Goal: Task Accomplishment & Management: Use online tool/utility

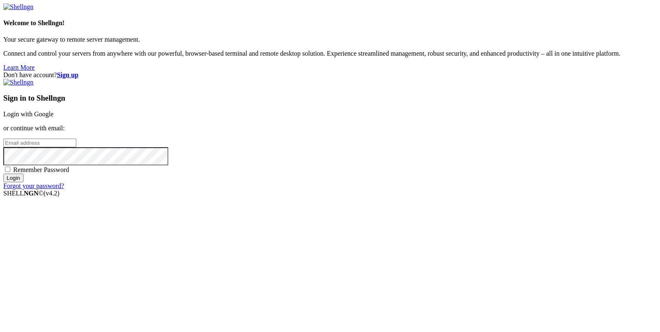
click at [54, 118] on link "Login with Google" at bounding box center [28, 114] width 50 height 7
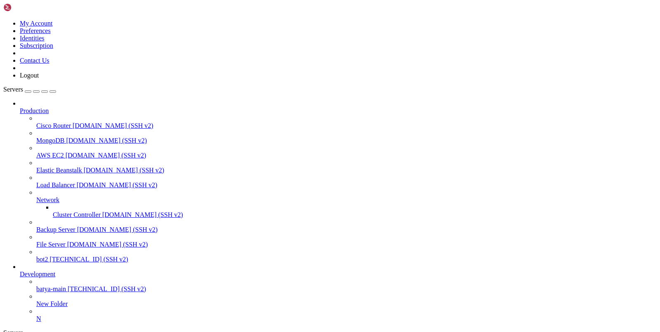
scroll to position [44, 0]
click at [50, 256] on span "[TECHNICAL_ID] (SSH v2)" at bounding box center [89, 259] width 78 height 7
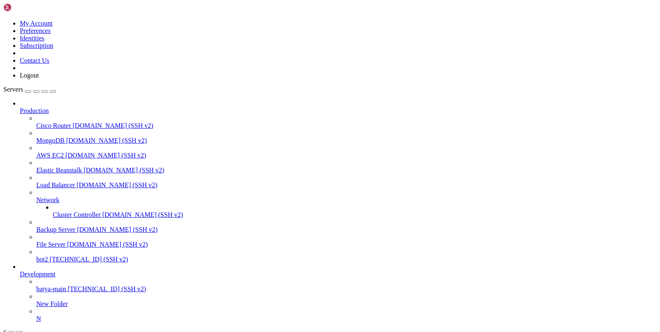
type input "/var/service"
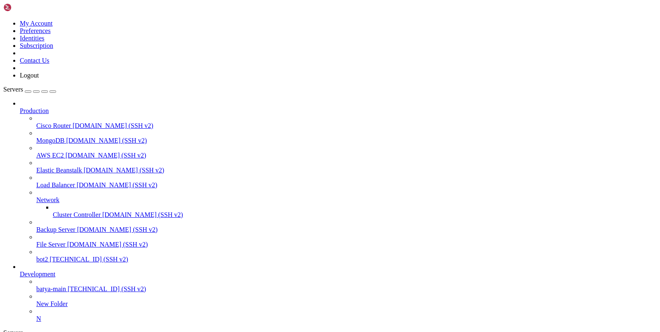
click at [36, 286] on icon at bounding box center [36, 286] width 0 height 0
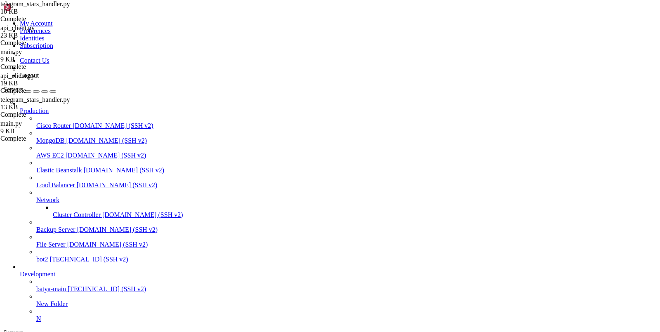
type input "/var/service"
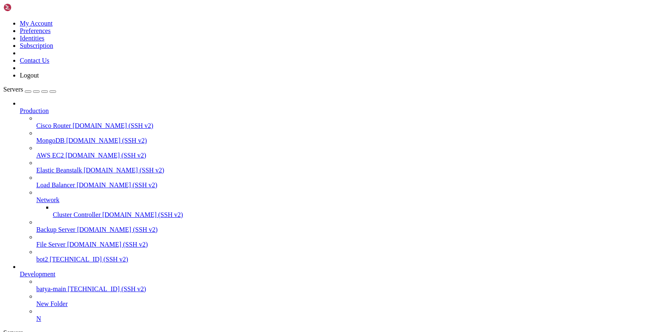
click at [36, 256] on link "bot2 [TECHNICAL_ID] (SSH v2)" at bounding box center [346, 259] width 621 height 7
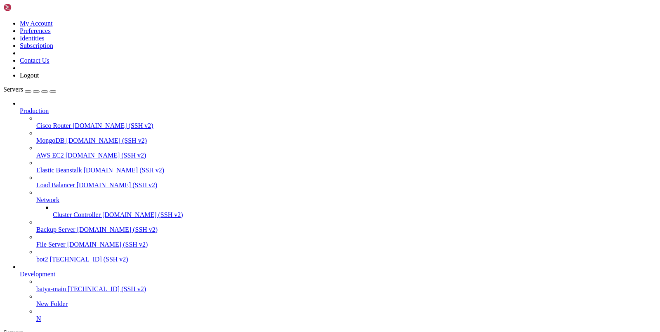
type input "/var/service"
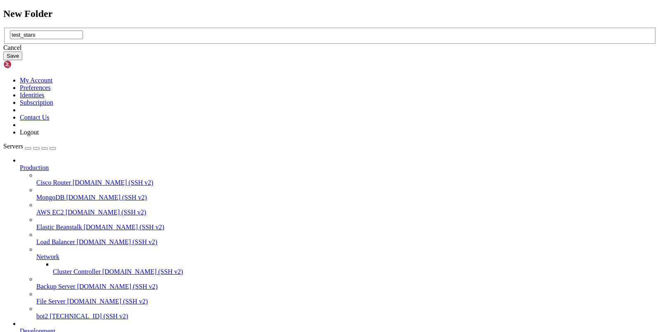
type input "test_stars"
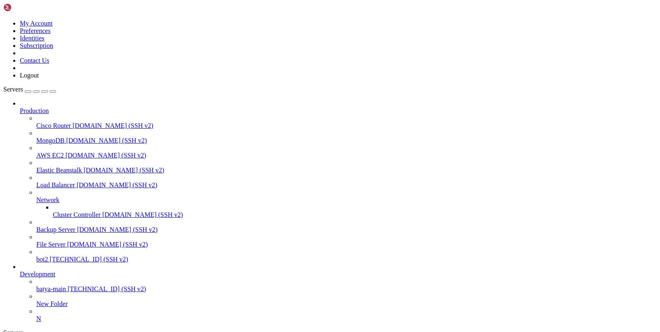
type input "/var/service/test_stars"
drag, startPoint x: 208, startPoint y: 694, endPoint x: 162, endPoint y: 689, distance: 45.7
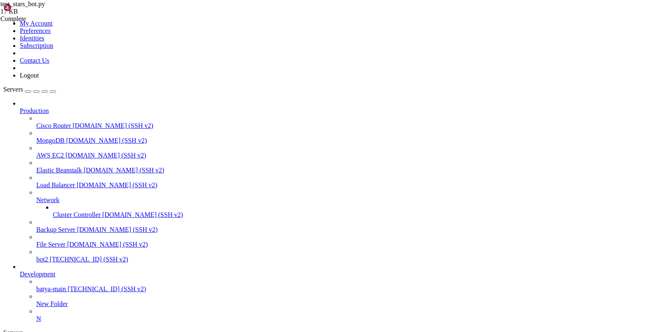
drag, startPoint x: 159, startPoint y: 689, endPoint x: 198, endPoint y: 690, distance: 38.4
copy span "test_stars"
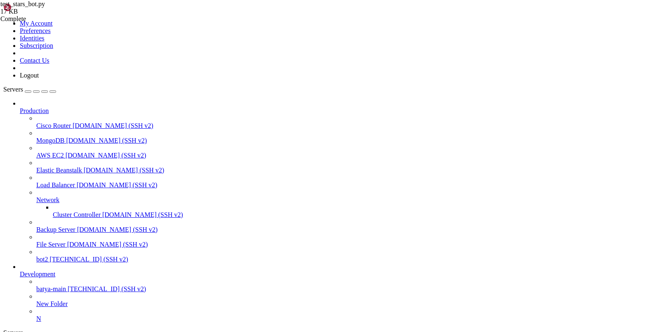
scroll to position [75, 0]
drag, startPoint x: 123, startPoint y: 733, endPoint x: 21, endPoint y: 733, distance: 102.4
copy x-row "apt install python3.12-venv"
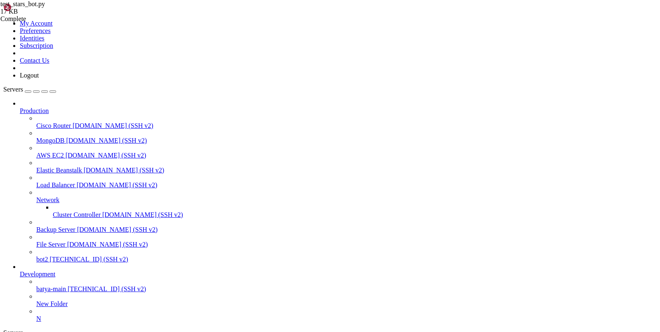
drag, startPoint x: 158, startPoint y: 565, endPoint x: 259, endPoint y: 562, distance: 101.2
drag, startPoint x: 255, startPoint y: 568, endPoint x: 158, endPoint y: 568, distance: 96.6
copy x-row "python -m venv venv"
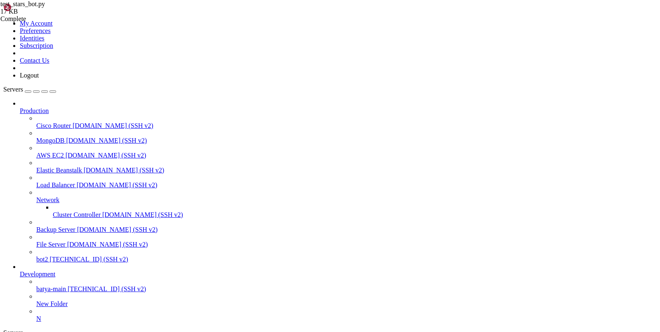
scroll to position [762, 0]
drag, startPoint x: 198, startPoint y: 523, endPoint x: 160, endPoint y: 523, distance: 38.4
copy span "test_stars"
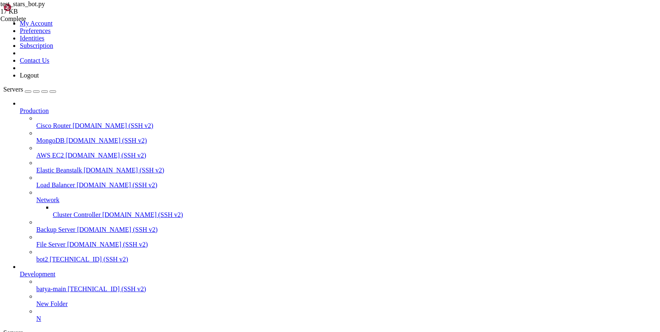
drag, startPoint x: 67, startPoint y: 546, endPoint x: 6, endPoint y: 546, distance: 60.7
copy x-row "test_stars_bot.py"
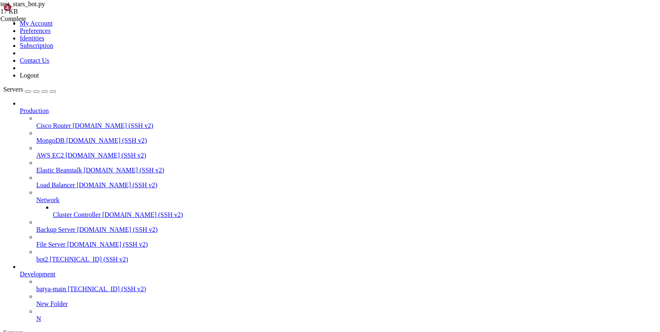
type input "/var/service/batya_vpn_bot"
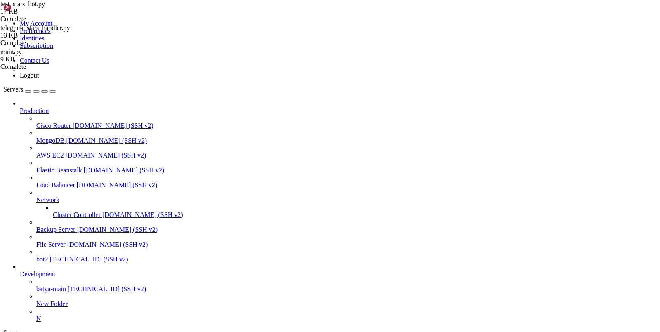
scroll to position [258, 0]
